Goal: Information Seeking & Learning: Learn about a topic

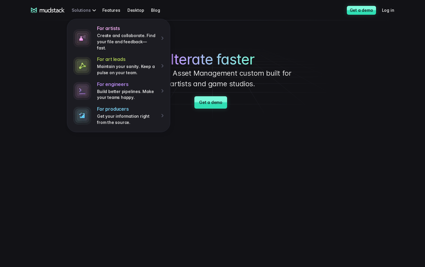
click at [83, 9] on div "For artists Create and collaborate. Find your file and feedback— fast. For art …" at bounding box center [85, 10] width 26 height 11
click at [107, 56] on h4 "For art leads" at bounding box center [127, 59] width 60 height 6
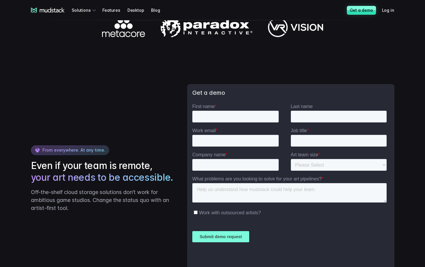
scroll to position [766, 0]
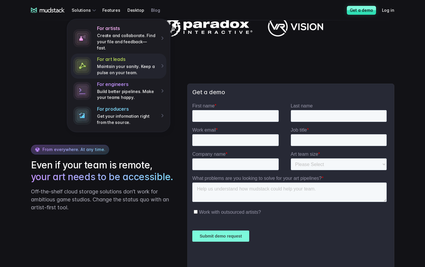
click at [156, 11] on link "Blog" at bounding box center [159, 10] width 16 height 11
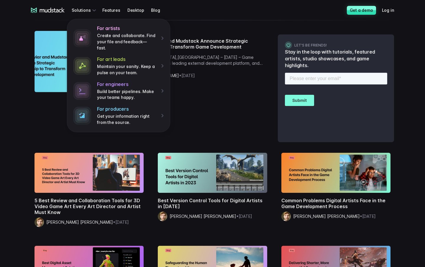
click at [54, 10] on icon at bounding box center [48, 10] width 34 height 5
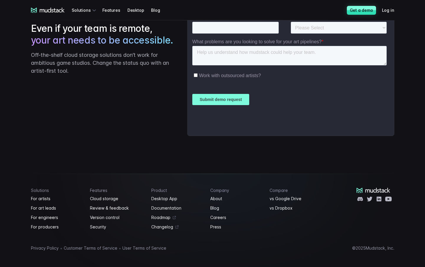
scroll to position [1463, 0]
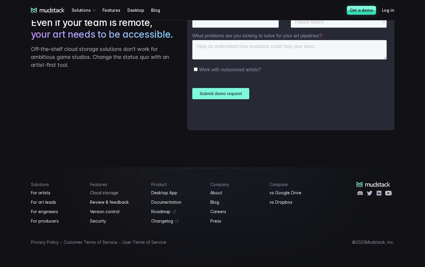
click at [112, 192] on link "Cloud storage" at bounding box center [117, 193] width 54 height 7
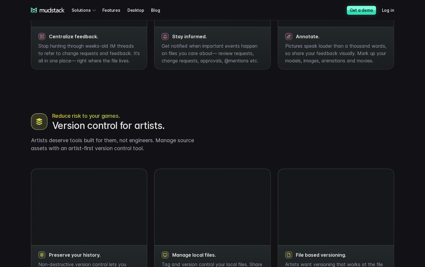
scroll to position [600, 0]
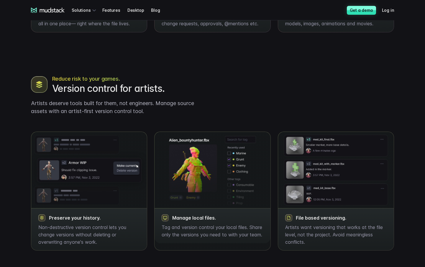
click at [56, 10] on icon at bounding box center [48, 10] width 34 height 5
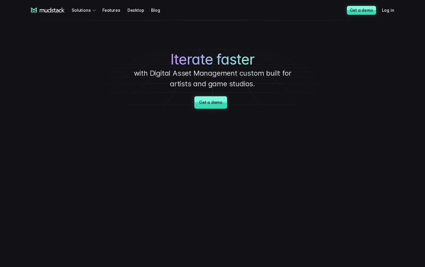
drag, startPoint x: 419, startPoint y: 76, endPoint x: 412, endPoint y: 72, distance: 8.4
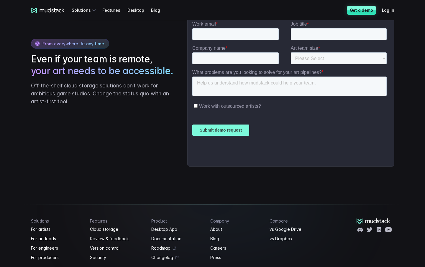
scroll to position [1463, 0]
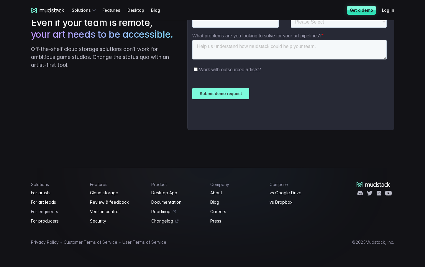
click at [51, 211] on link "For engineers" at bounding box center [57, 211] width 52 height 7
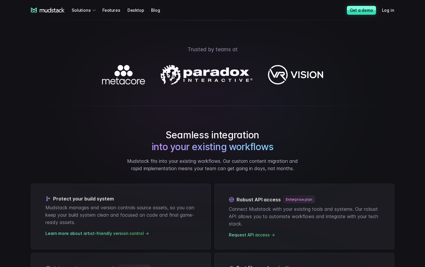
scroll to position [206, 0]
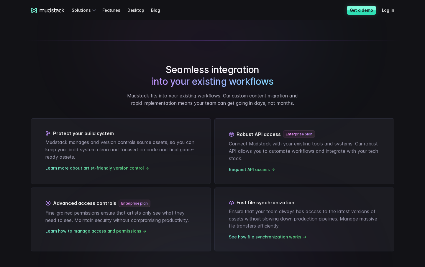
click at [45, 10] on icon at bounding box center [48, 10] width 34 height 5
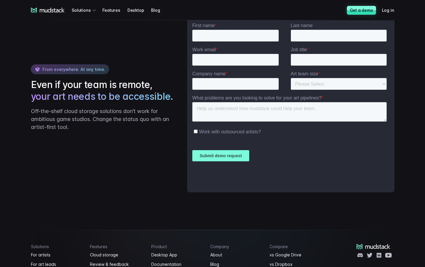
scroll to position [1385, 0]
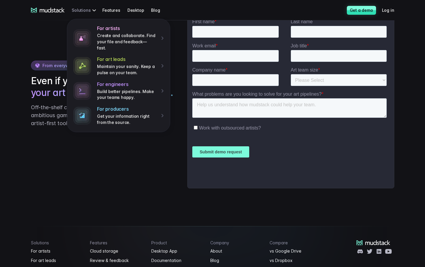
click at [78, 10] on div "For artists Create and collaborate. Find your file and feedback— fast. For art …" at bounding box center [85, 10] width 26 height 11
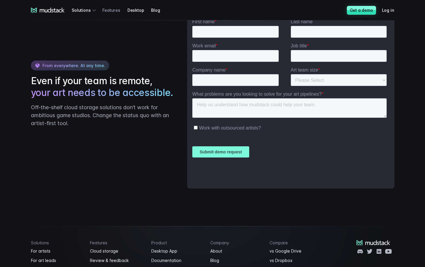
click at [106, 9] on link "Features" at bounding box center [114, 10] width 25 height 11
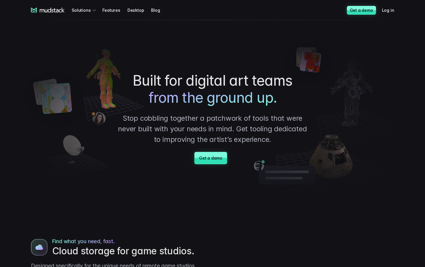
click at [107, 12] on link "Features" at bounding box center [114, 10] width 25 height 11
click at [147, 10] on link "Desktop" at bounding box center [139, 10] width 24 height 11
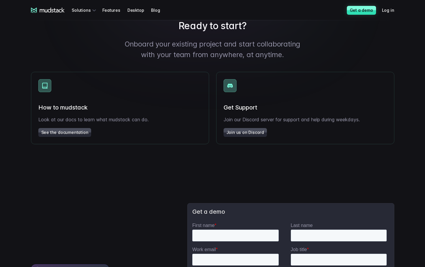
scroll to position [973, 0]
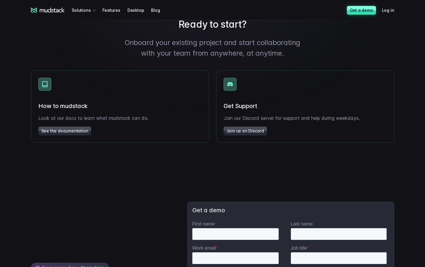
click at [52, 136] on link "See the documentation" at bounding box center [64, 131] width 53 height 9
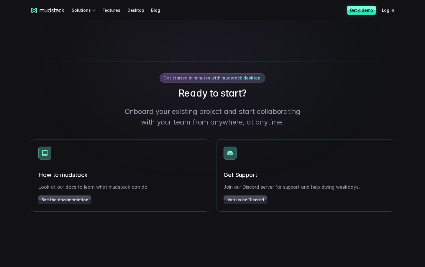
scroll to position [884, 0]
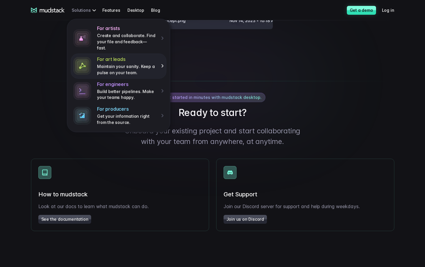
click at [108, 56] on h4 "For art leads" at bounding box center [127, 59] width 60 height 6
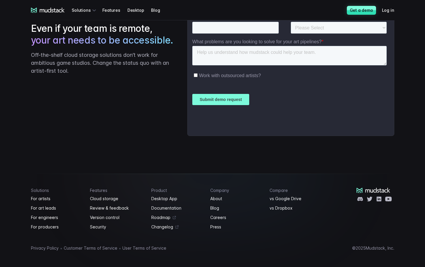
scroll to position [909, 0]
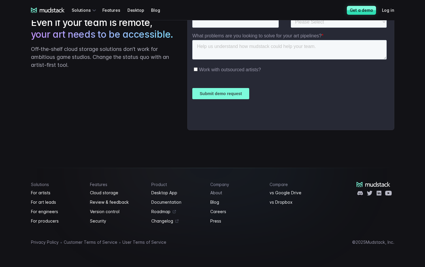
click at [217, 192] on link "About" at bounding box center [236, 193] width 52 height 7
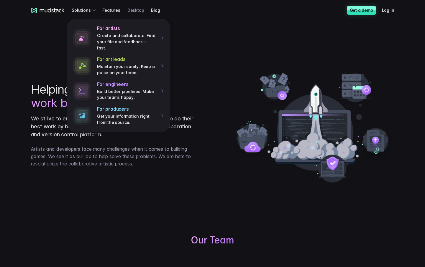
click at [148, 10] on link "Desktop" at bounding box center [139, 10] width 24 height 11
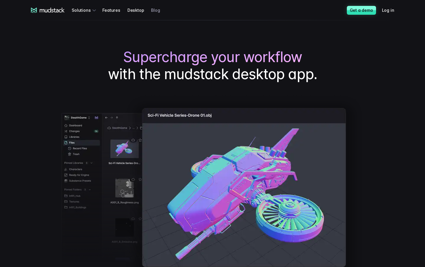
click at [156, 10] on link "Blog" at bounding box center [159, 10] width 16 height 11
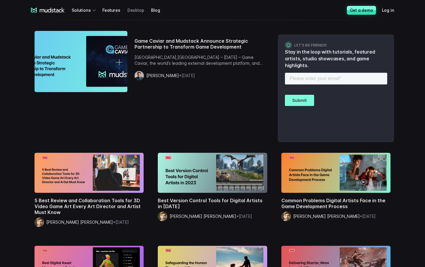
click at [130, 11] on link "Desktop" at bounding box center [139, 10] width 24 height 11
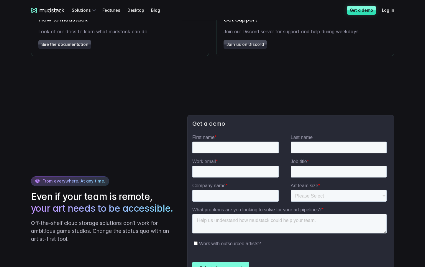
scroll to position [1061, 0]
